Goal: Task Accomplishment & Management: Manage account settings

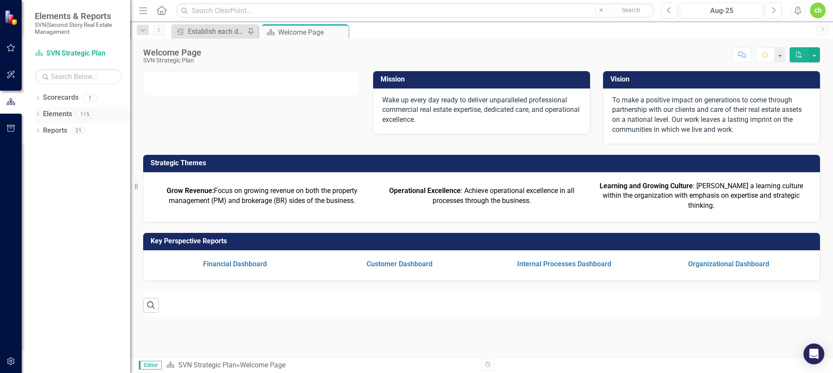
click at [55, 112] on link "Elements" at bounding box center [57, 114] width 29 height 10
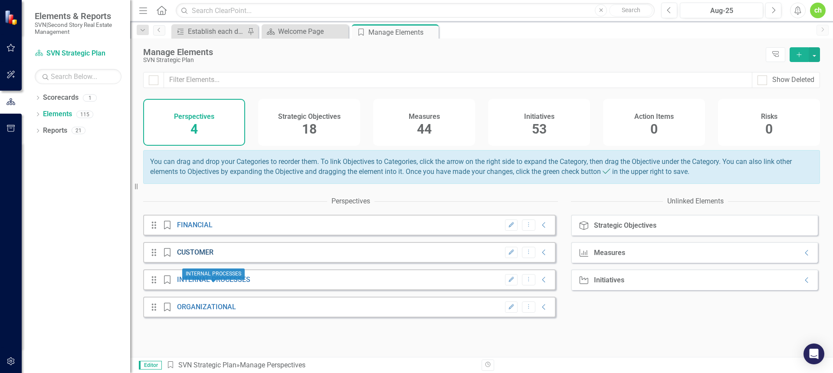
click at [203, 257] on link "CUSTOMER" at bounding box center [195, 252] width 36 height 8
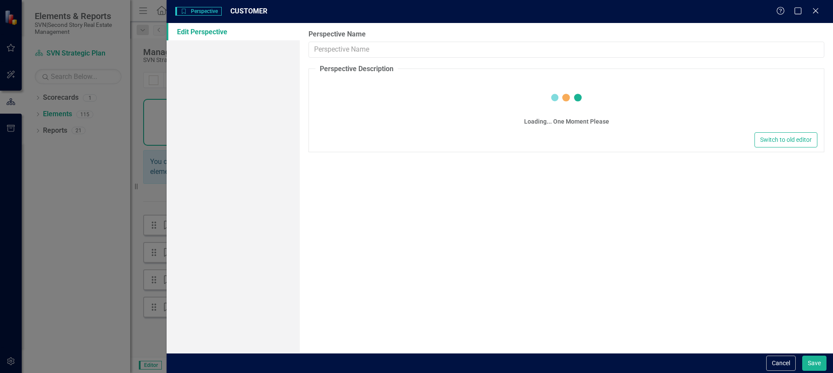
type input "CUSTOMER"
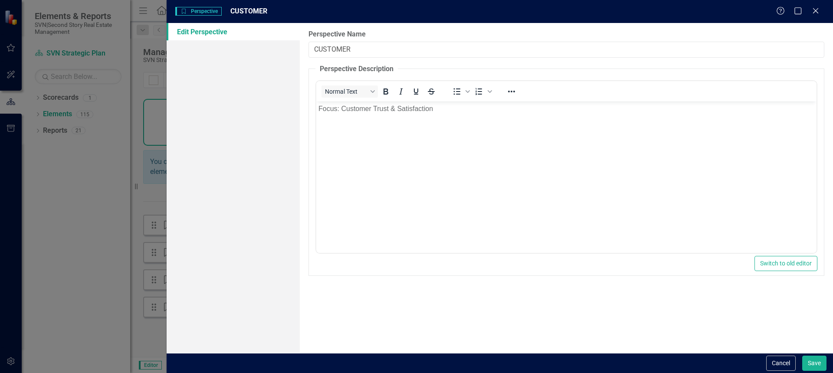
click at [812, 9] on icon "Close" at bounding box center [816, 10] width 9 height 7
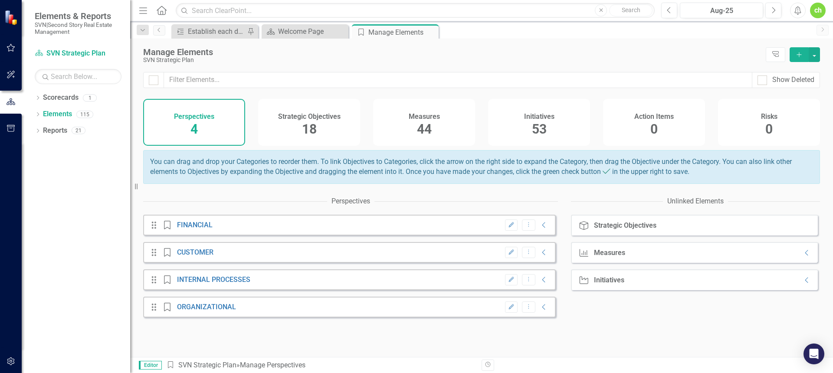
click at [303, 122] on span "18" at bounding box center [309, 129] width 15 height 15
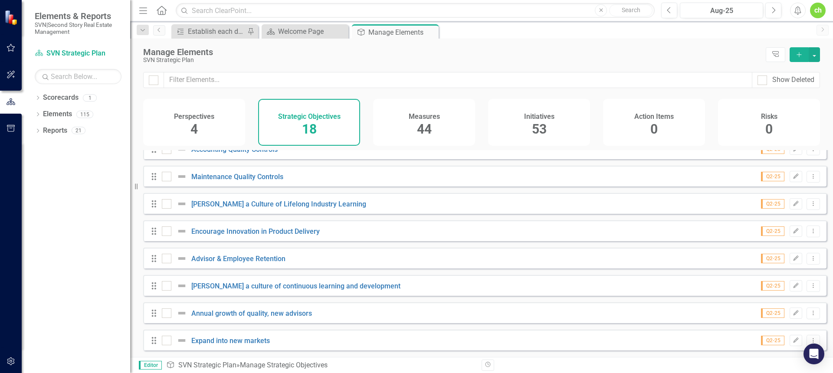
scroll to position [290, 0]
click at [235, 126] on div "Perspectives 4" at bounding box center [194, 122] width 102 height 47
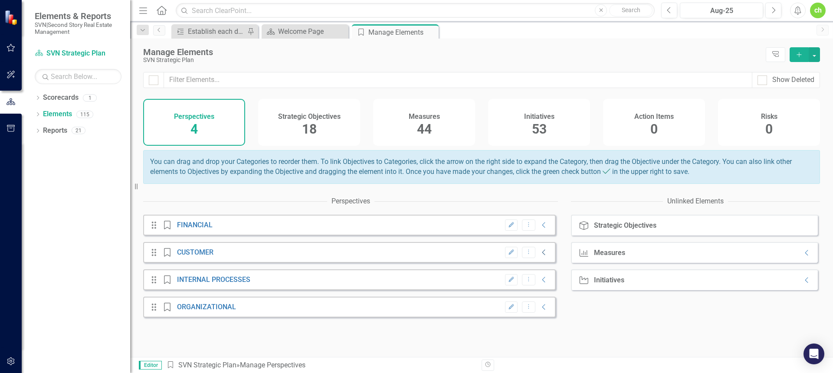
click at [540, 256] on icon "Collapse" at bounding box center [544, 252] width 9 height 7
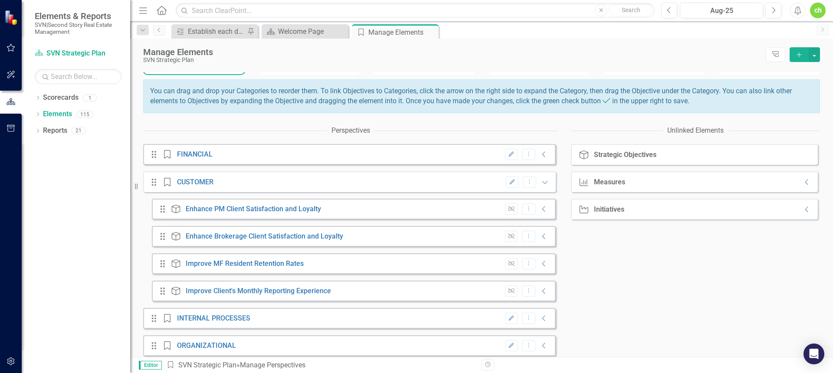
scroll to position [83, 0]
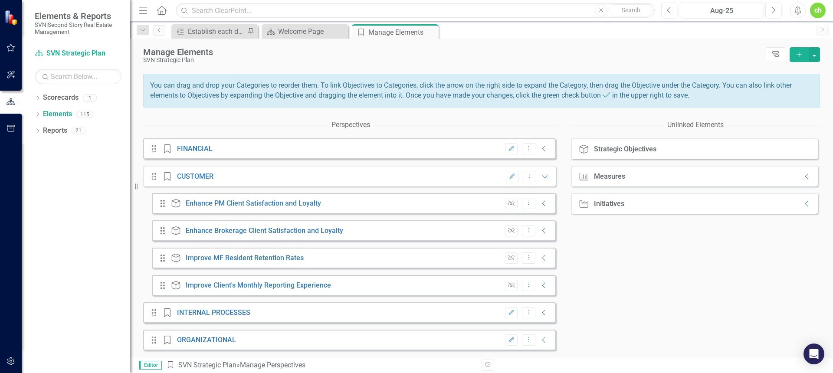
drag, startPoint x: 364, startPoint y: 291, endPoint x: 381, endPoint y: 286, distance: 17.3
click at [379, 286] on div "Drag Strategic Objective Improve Client's Monthly Reporting Experience Unlink D…" at bounding box center [354, 285] width 404 height 21
drag, startPoint x: 290, startPoint y: 286, endPoint x: 376, endPoint y: 206, distance: 117.6
click at [210, 288] on div "Drag Strategic Objective Improve Client's Monthly Reporting Experience Unlink D…" at bounding box center [354, 285] width 404 height 21
click at [540, 310] on icon "Collapse" at bounding box center [544, 312] width 9 height 7
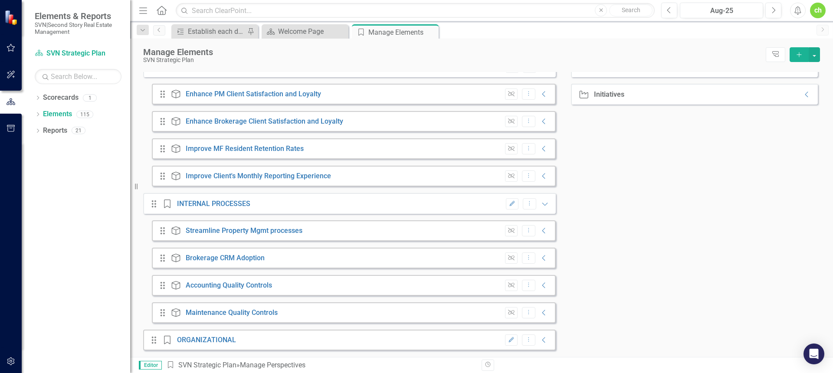
scroll to position [192, 0]
click at [543, 341] on icon at bounding box center [544, 341] width 3 height 6
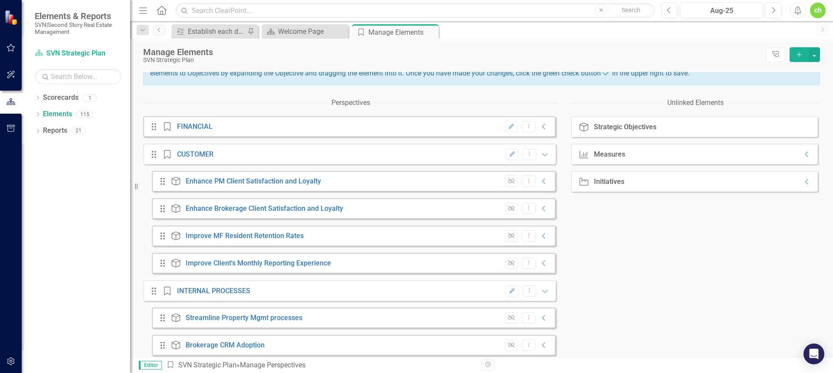
scroll to position [98, 0]
click at [540, 131] on icon "Collapse" at bounding box center [544, 127] width 9 height 7
